Goal: Task Accomplishment & Management: Complete application form

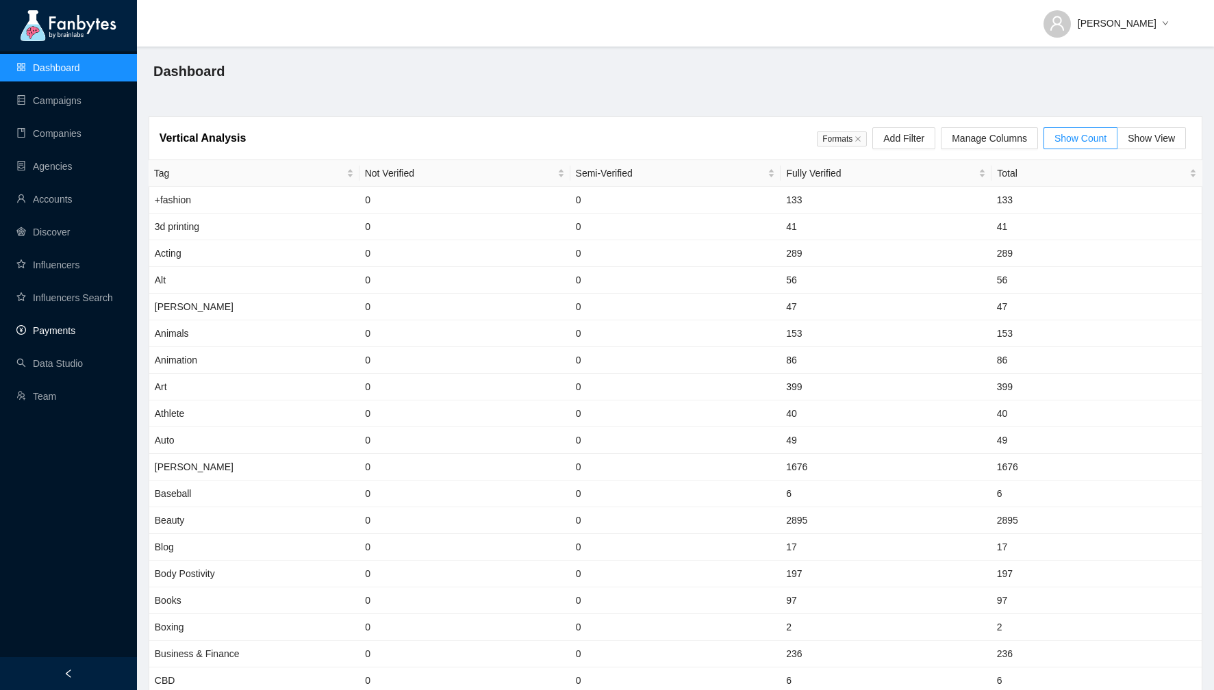
click at [52, 331] on link "Payments" at bounding box center [45, 330] width 59 height 11
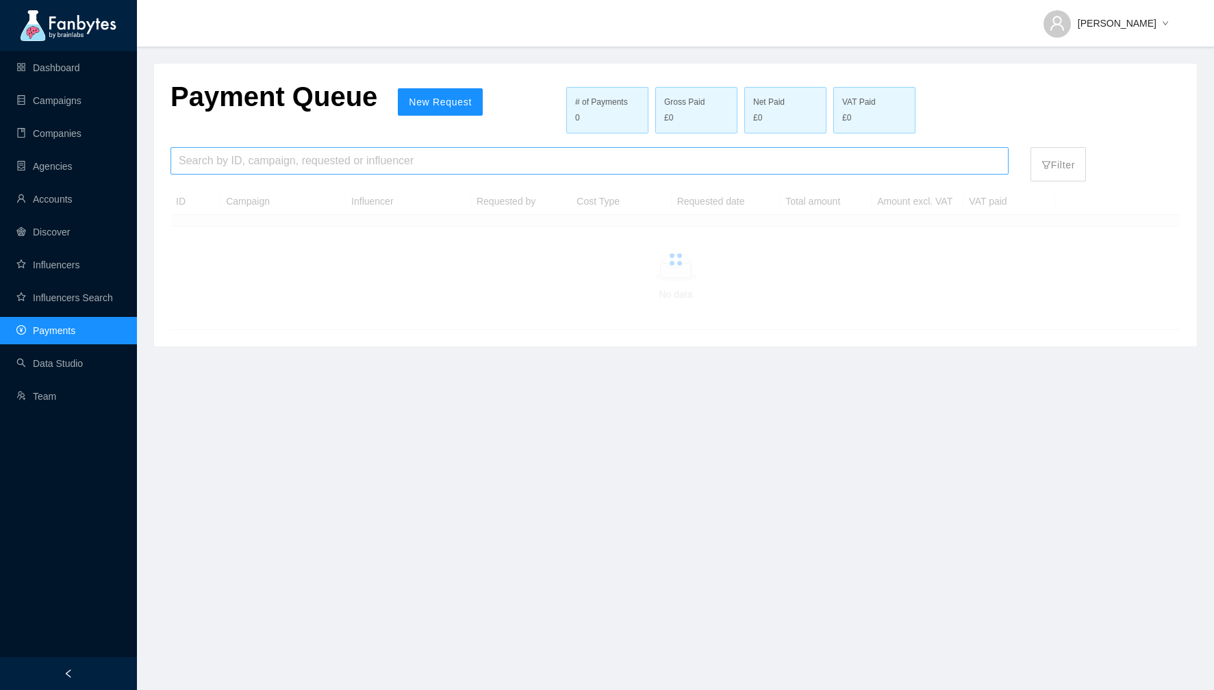
click at [305, 166] on input "search" at bounding box center [590, 161] width 822 height 26
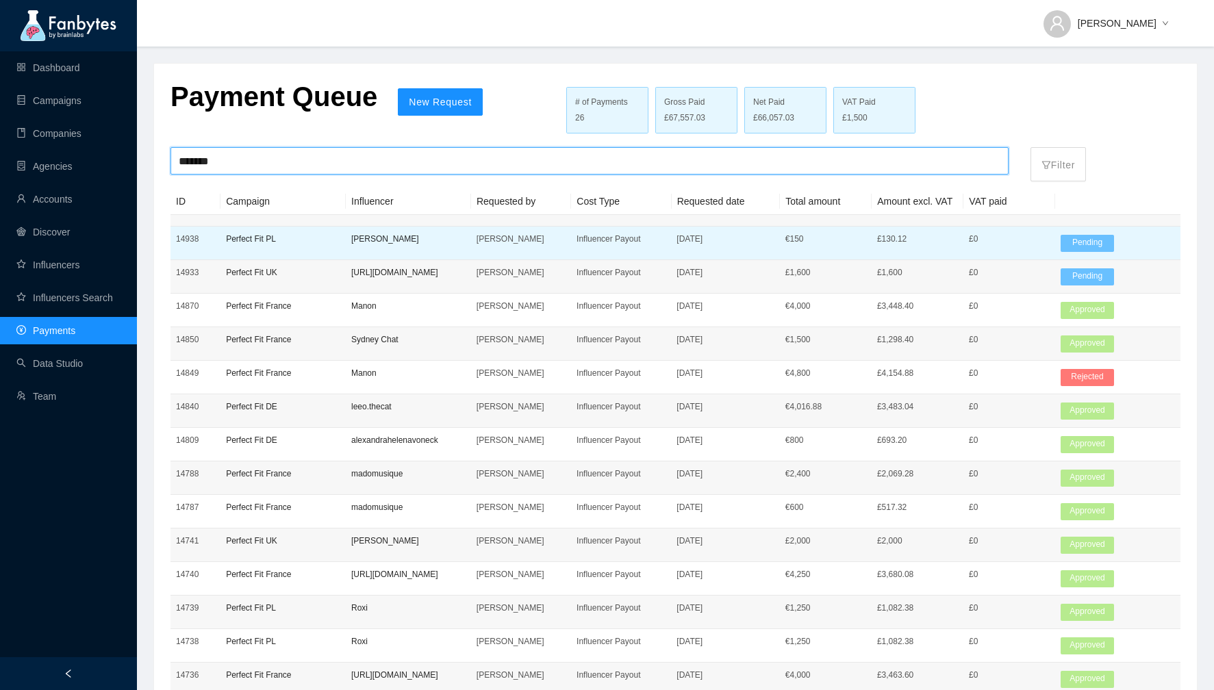
type input "*******"
click at [254, 233] on p "Perfect Fit PL" at bounding box center [283, 239] width 114 height 14
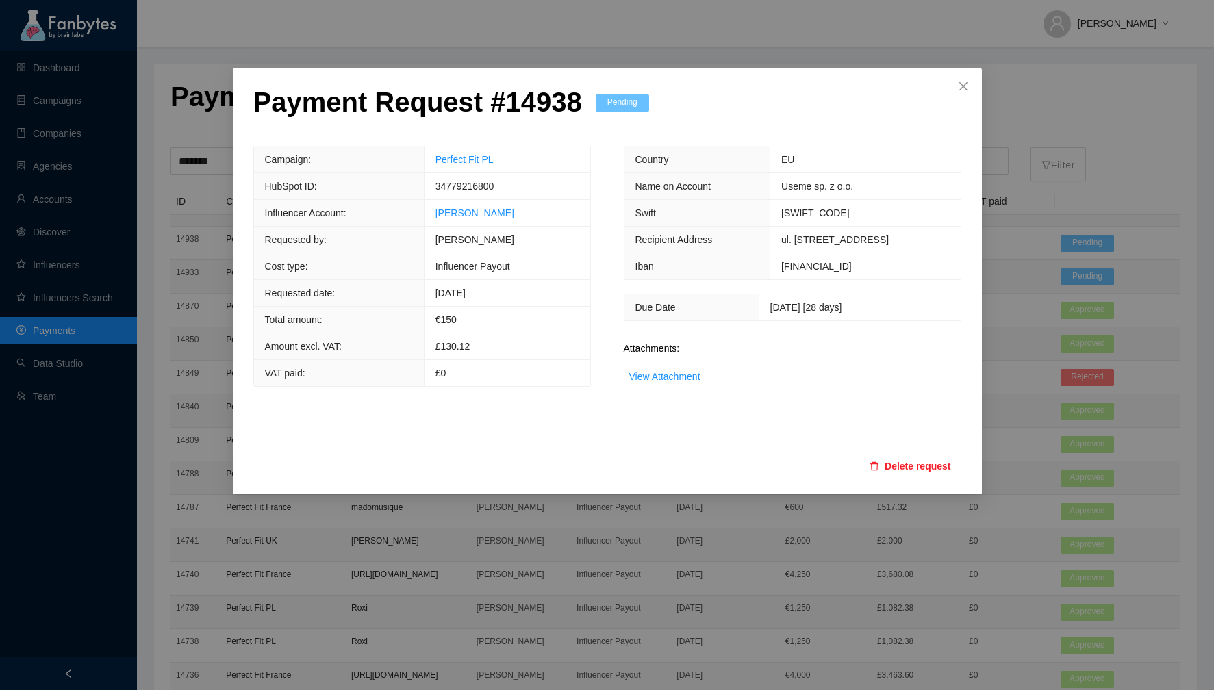
click at [477, 166] on td "Perfect Fit PL" at bounding box center [507, 160] width 166 height 27
click at [476, 158] on link "Perfect Fit PL" at bounding box center [465, 159] width 58 height 11
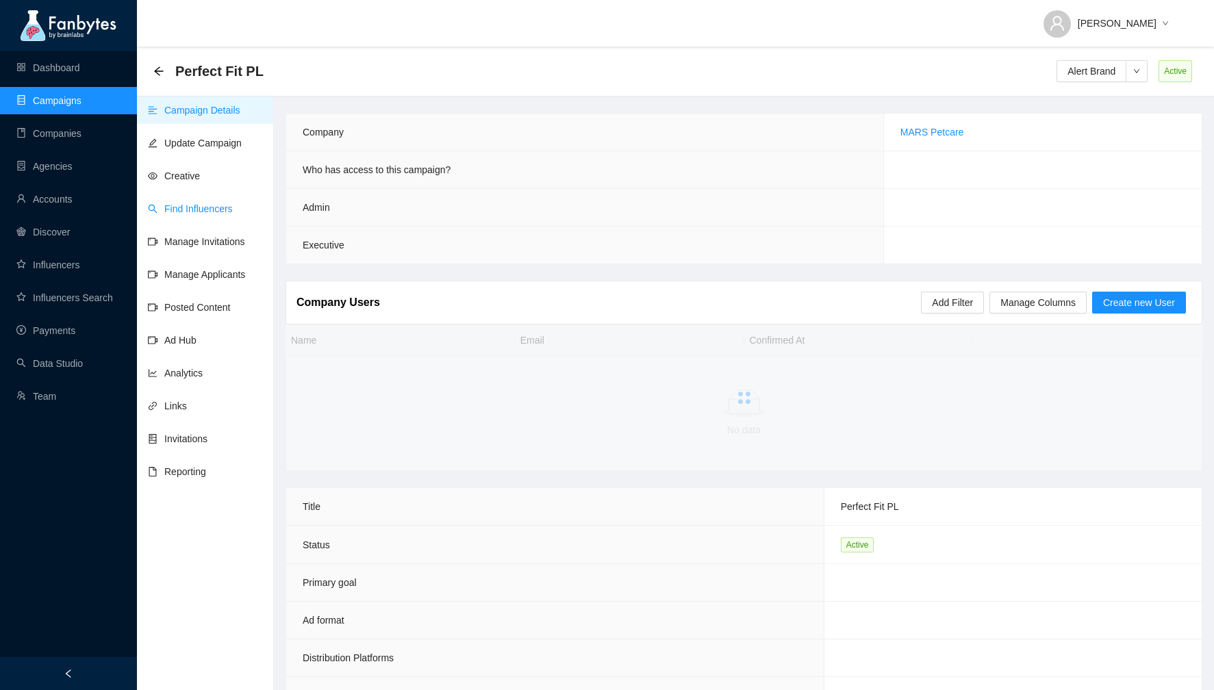
click at [179, 212] on link "Find Influencers" at bounding box center [190, 208] width 85 height 11
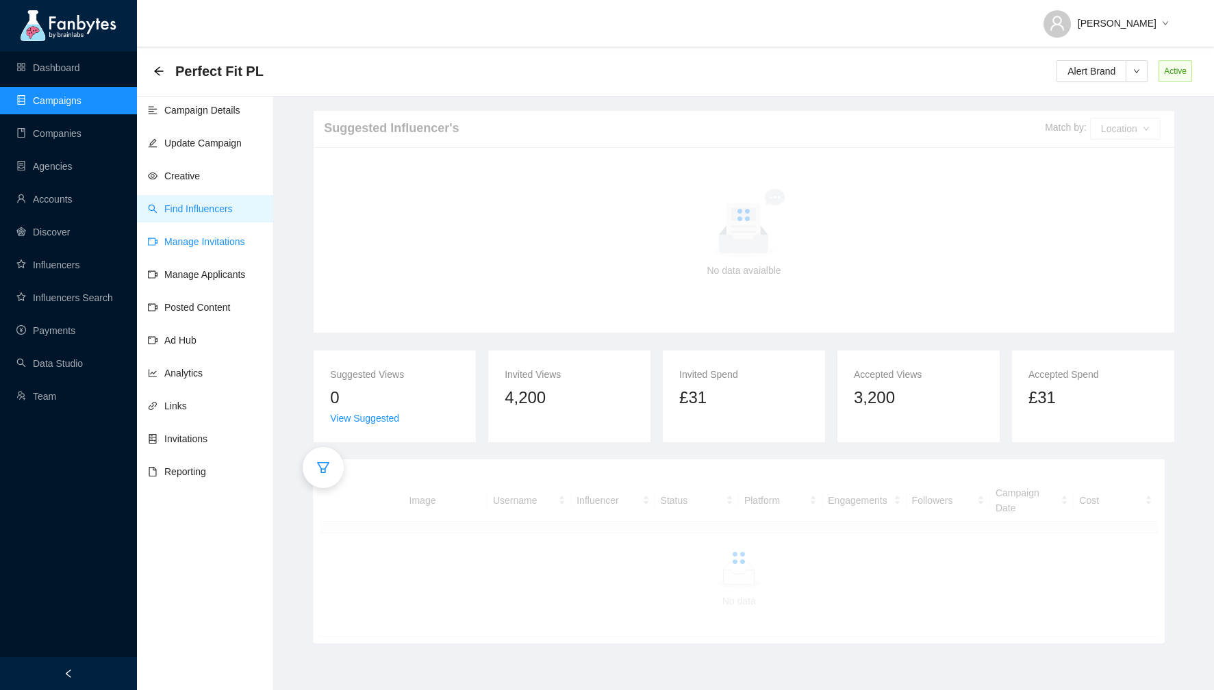
click at [169, 236] on link "Manage Invitations" at bounding box center [196, 241] width 97 height 11
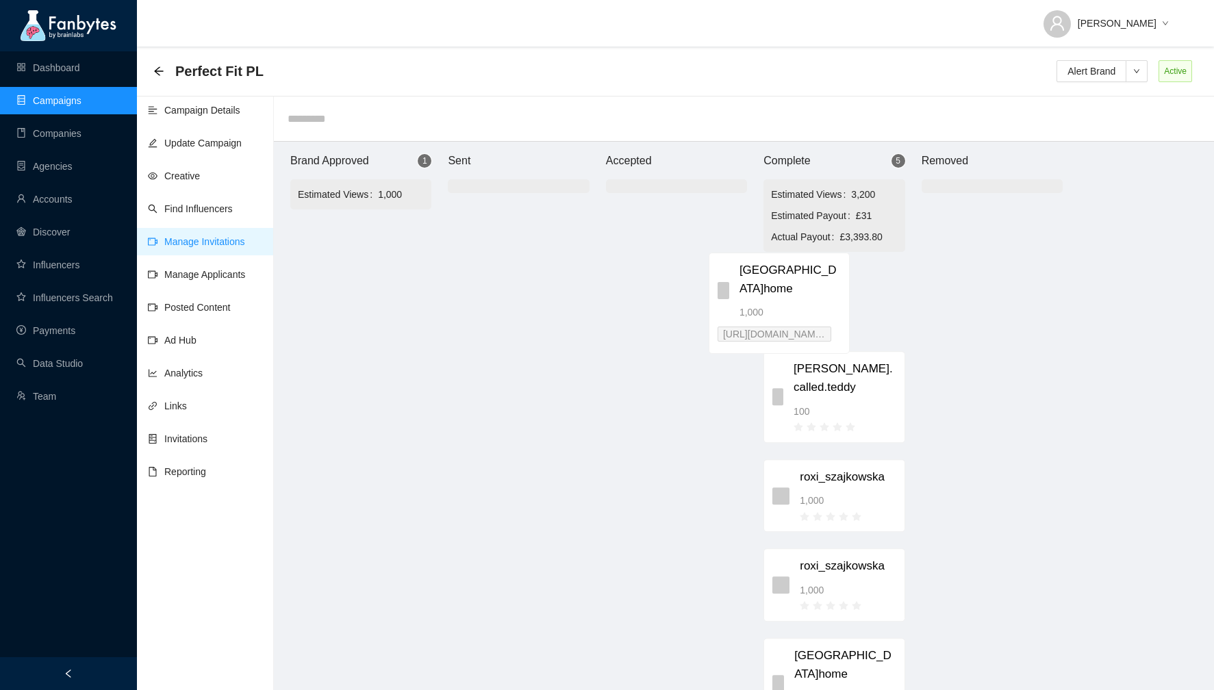
drag, startPoint x: 425, startPoint y: 264, endPoint x: 848, endPoint y: 291, distance: 424.0
click at [848, 291] on div "Brand Approved 1 Estimated Views 1,000 [GEOGRAPHIC_DATA]home 1,000 [URL][DOMAIN…" at bounding box center [677, 423] width 822 height 562
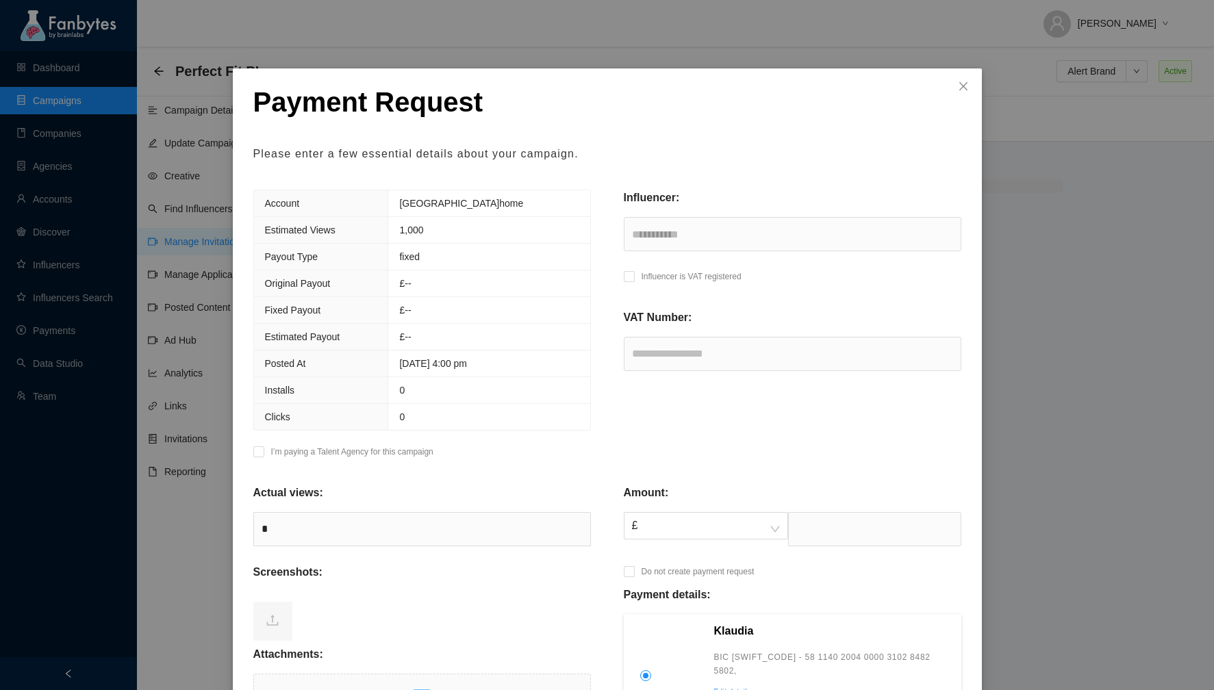
scroll to position [216, 0]
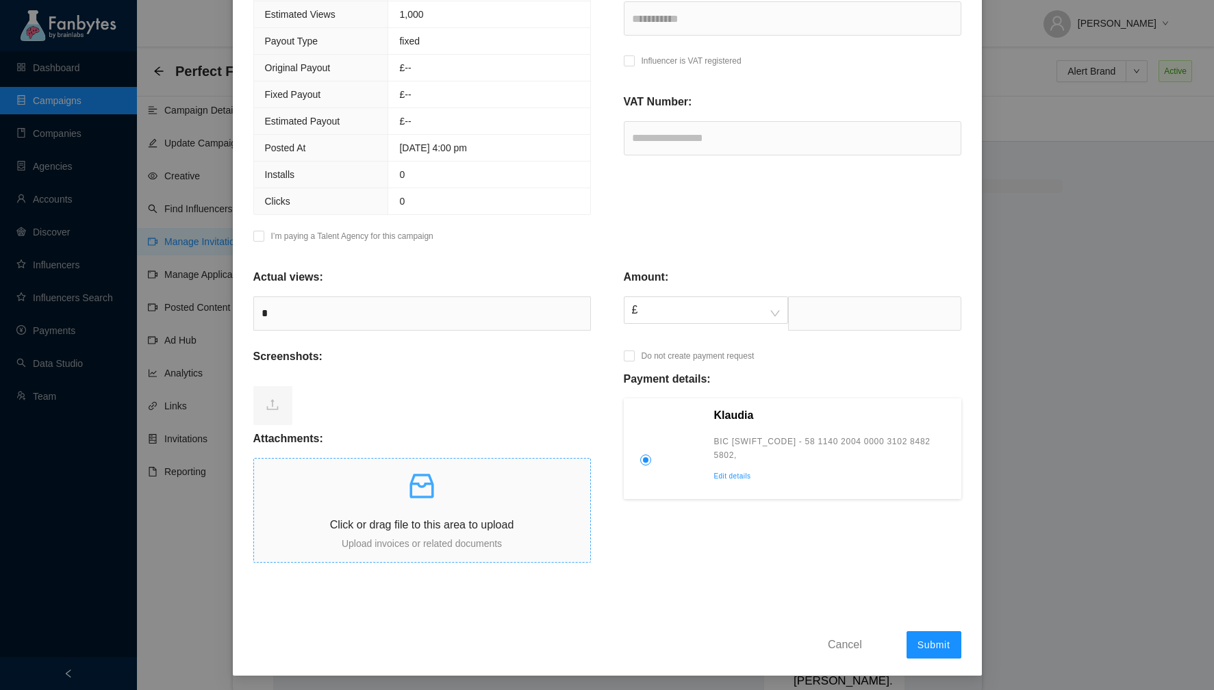
click at [438, 505] on div "Click or drag file to this area to upload Upload invoices or related documents" at bounding box center [422, 510] width 336 height 81
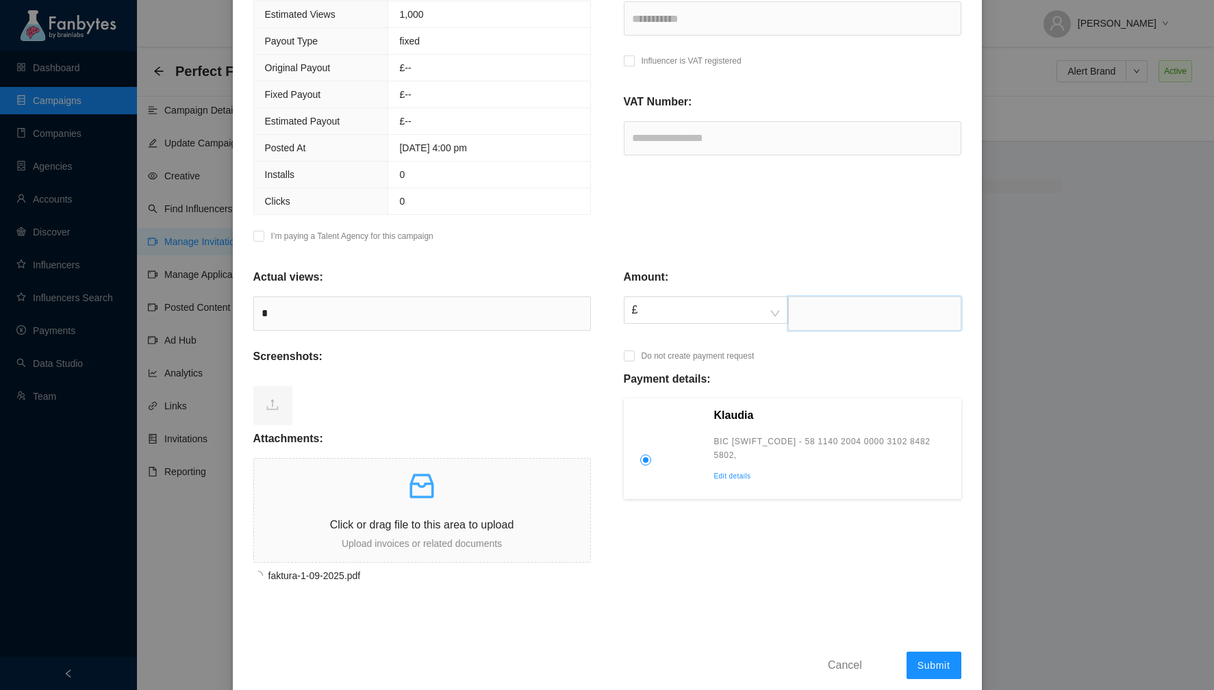
click at [811, 316] on input "text" at bounding box center [874, 313] width 173 height 34
click at [761, 302] on span "£" at bounding box center [706, 310] width 148 height 26
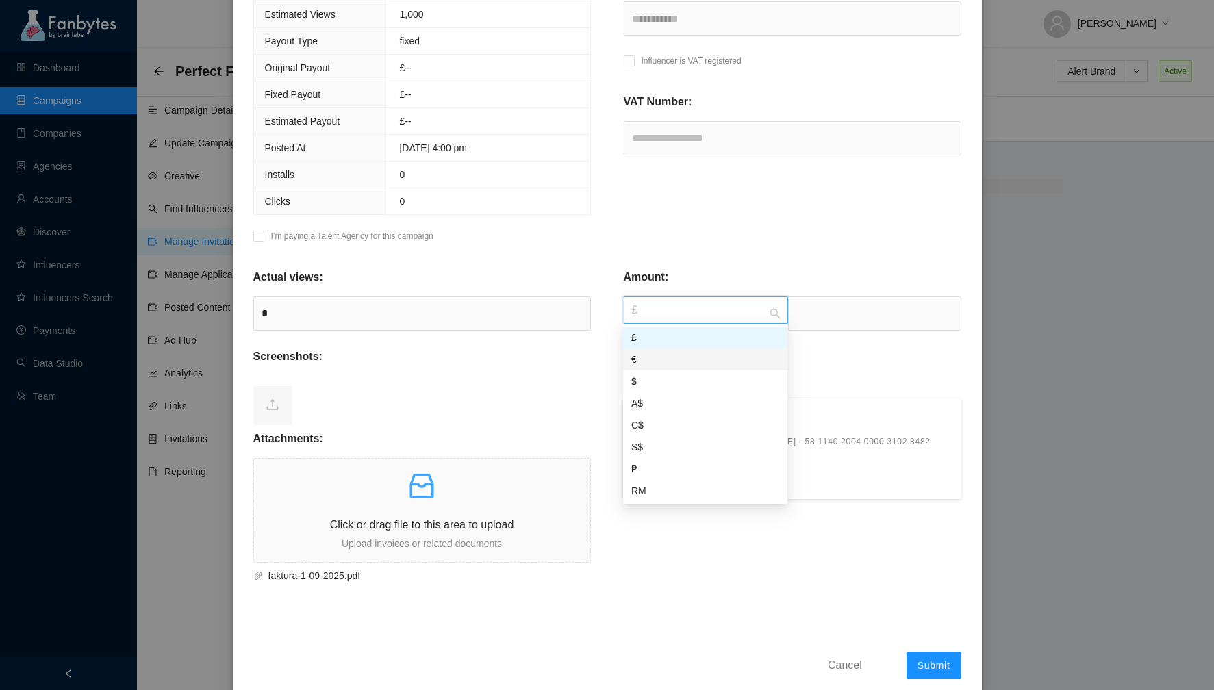
click at [750, 361] on div "€" at bounding box center [705, 359] width 148 height 15
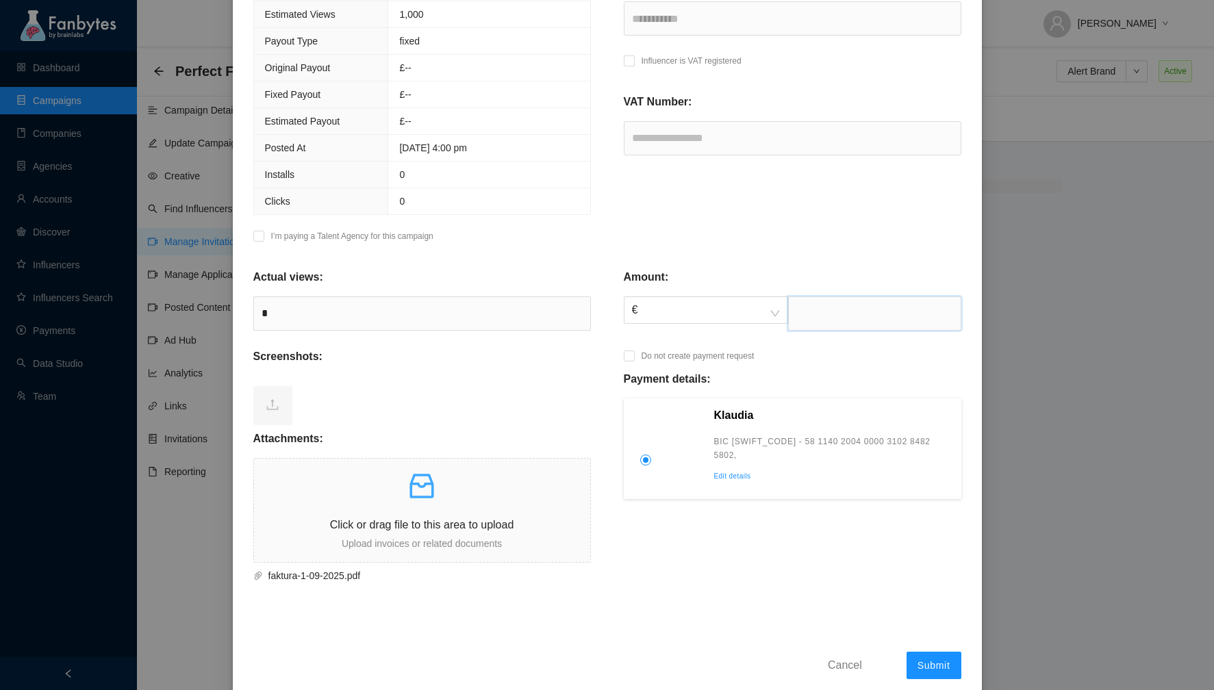
click at [842, 320] on input "text" at bounding box center [874, 313] width 173 height 34
type input "***"
click at [907, 652] on button "Submit" at bounding box center [934, 665] width 55 height 27
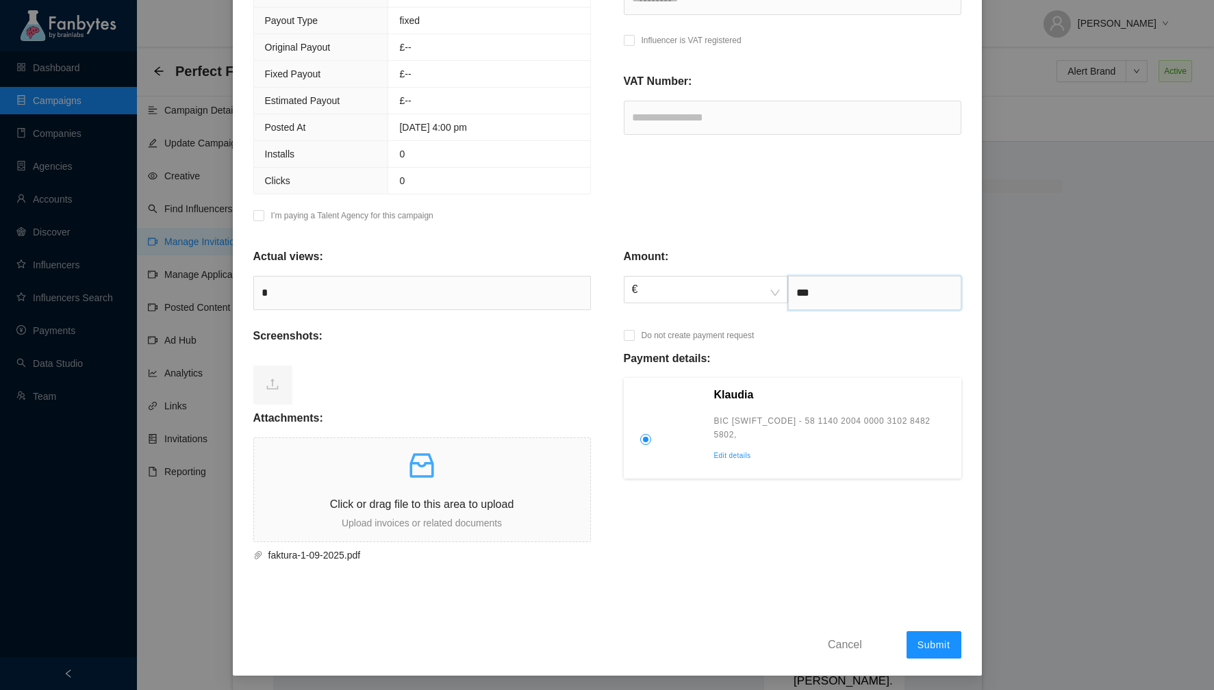
scroll to position [0, 0]
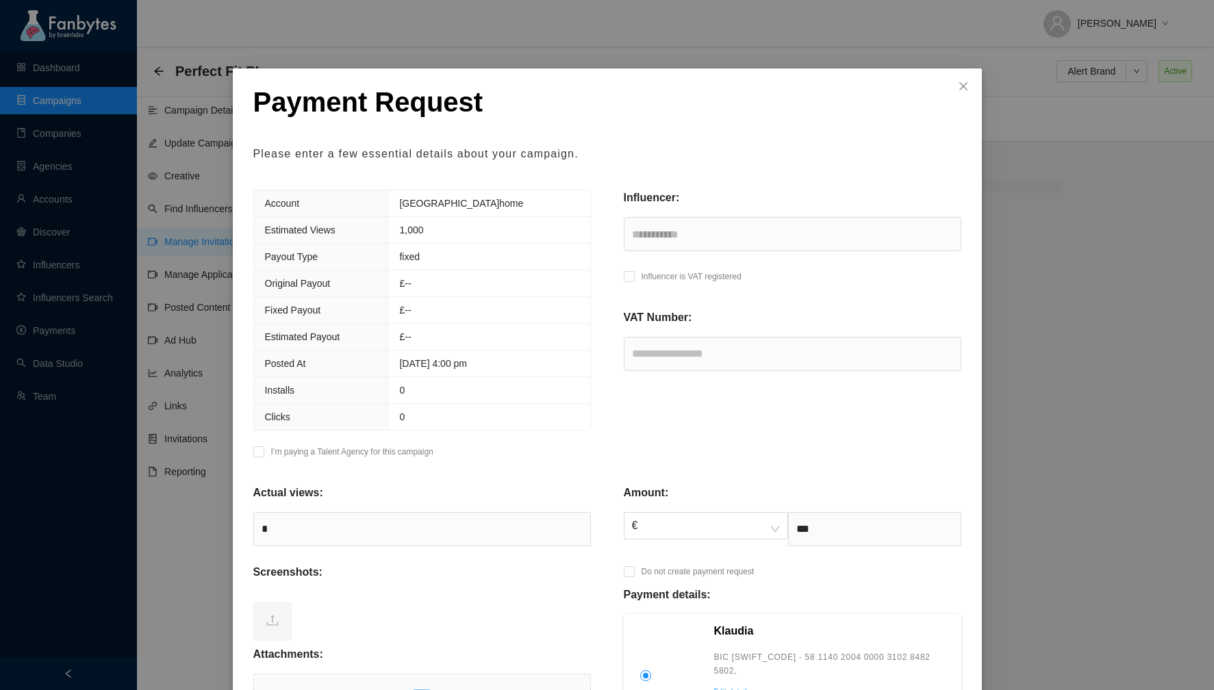
click at [986, 112] on div "**********" at bounding box center [607, 345] width 1214 height 690
click at [983, 109] on div "**********" at bounding box center [607, 345] width 1214 height 690
click at [968, 97] on span "Close" at bounding box center [963, 86] width 37 height 37
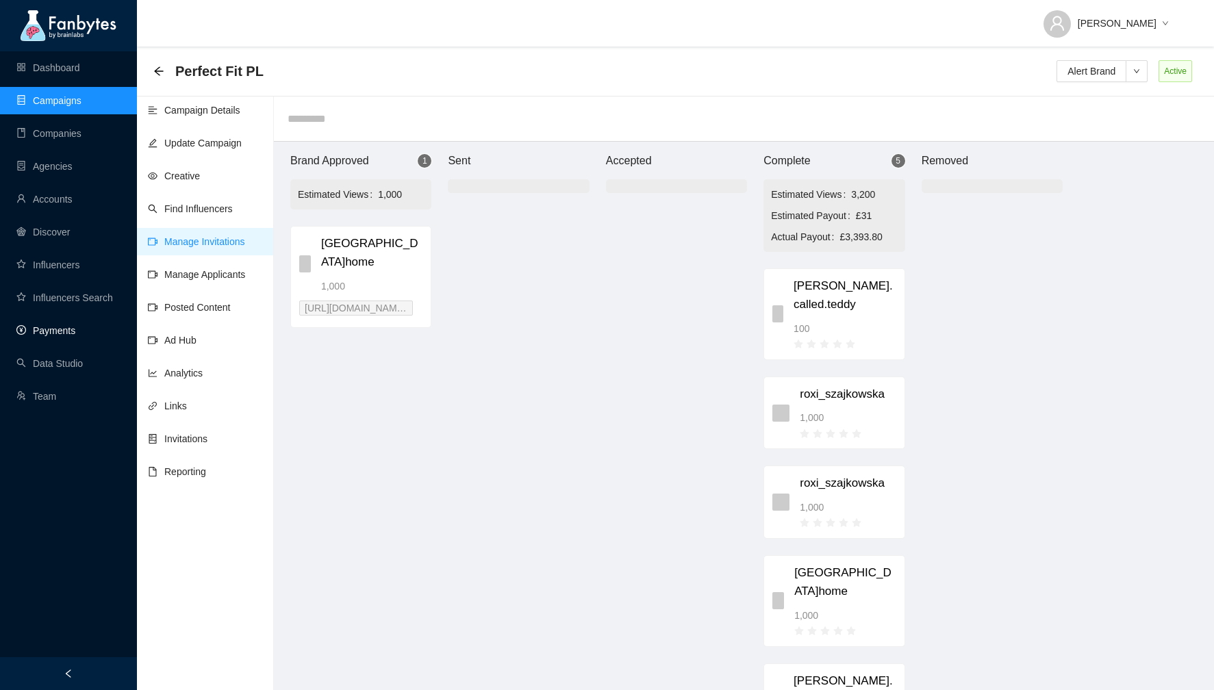
click at [26, 325] on link "Payments" at bounding box center [45, 330] width 59 height 11
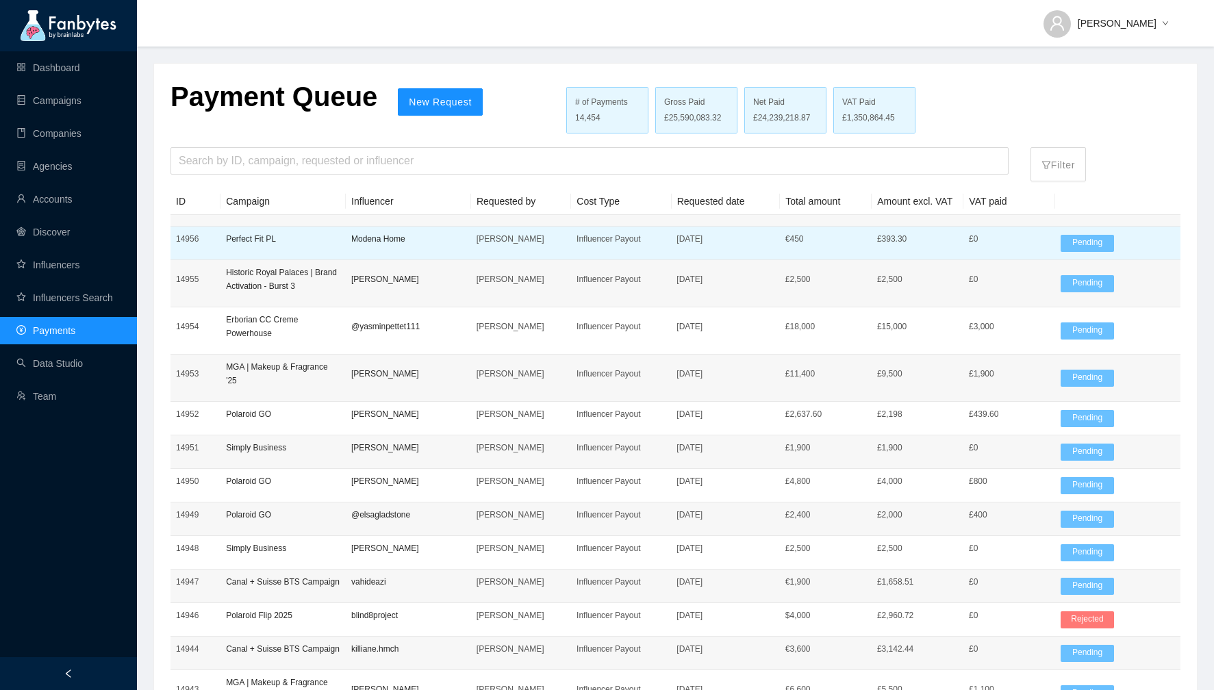
click at [652, 243] on p "Influencer Payout" at bounding box center [621, 239] width 89 height 14
